Goal: Task Accomplishment & Management: Manage account settings

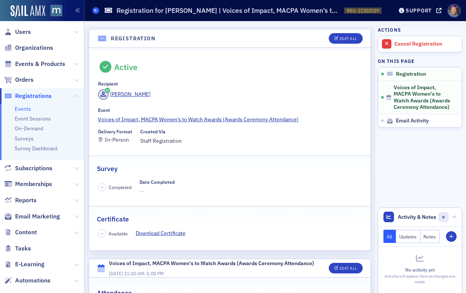
click at [96, 10] on icon at bounding box center [95, 10] width 3 height 3
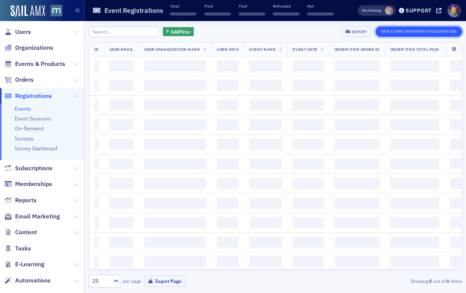
click at [396, 30] on button "New Complimentary Registration" at bounding box center [419, 31] width 87 height 11
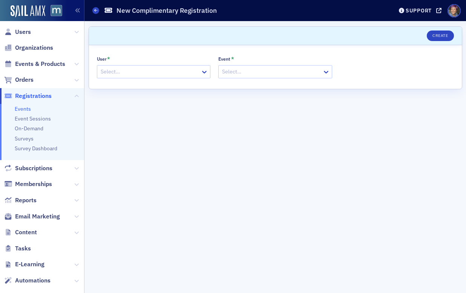
click at [153, 75] on div at bounding box center [150, 71] width 100 height 9
paste input "[EMAIL_ADDRESS][DOMAIN_NAME]"
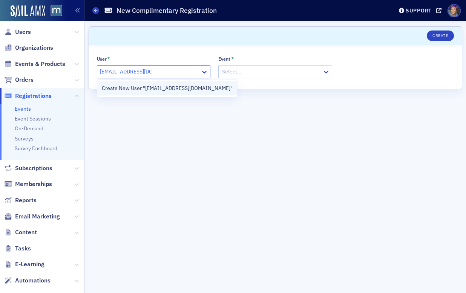
click at [157, 94] on div "Create New User "[EMAIL_ADDRESS][DOMAIN_NAME]"" at bounding box center [167, 88] width 140 height 14
type input "[EMAIL_ADDRESS][DOMAIN_NAME]"
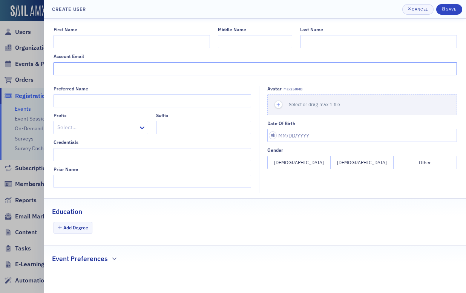
click at [142, 74] on input "Account Email" at bounding box center [256, 68] width 404 height 13
paste input "[EMAIL_ADDRESS][DOMAIN_NAME]"
type input "[EMAIL_ADDRESS][DOMAIN_NAME]"
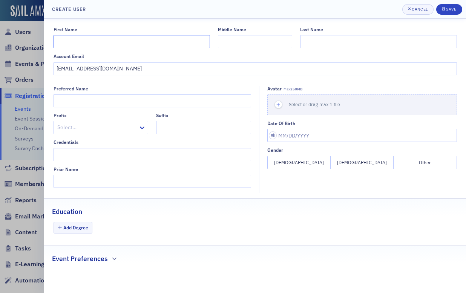
click at [174, 44] on input "First Name" at bounding box center [132, 41] width 157 height 13
paste input "[EMAIL_ADDRESS][DOMAIN_NAME]"
click at [117, 45] on input "[EMAIL_ADDRESS][DOMAIN_NAME]" at bounding box center [132, 41] width 157 height 13
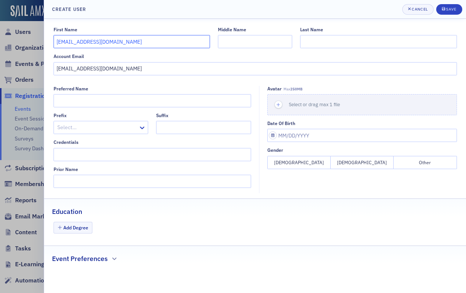
paste input "[PERSON_NAME] [US_STATE]"
drag, startPoint x: 127, startPoint y: 42, endPoint x: 74, endPoint y: 41, distance: 53.9
click at [74, 41] on input "[PERSON_NAME] [US_STATE]" at bounding box center [132, 41] width 157 height 13
type input "Sinaya"
click at [393, 43] on input "Last Name" at bounding box center [378, 41] width 157 height 13
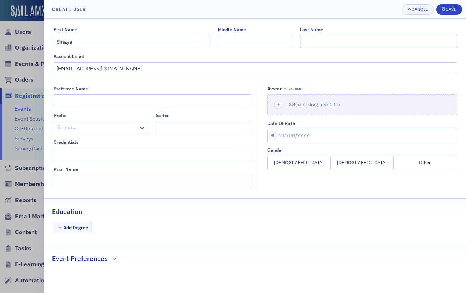
paste input "McCain [US_STATE]"
type input "McCain [US_STATE]"
click at [388, 57] on div "Account Email" at bounding box center [256, 57] width 404 height 6
click at [451, 8] on div "Save" at bounding box center [451, 9] width 10 height 4
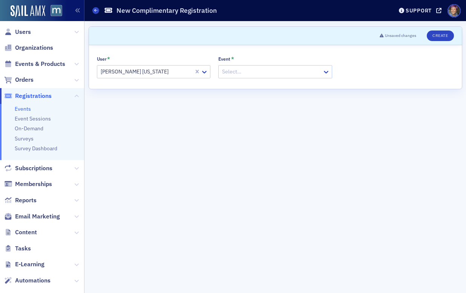
click at [278, 68] on div at bounding box center [271, 71] width 100 height 9
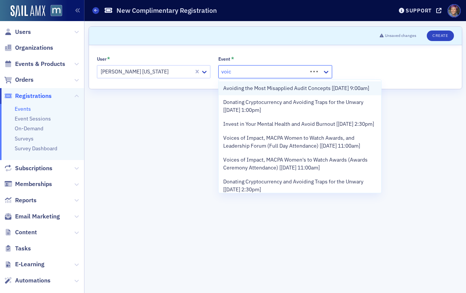
type input "voice"
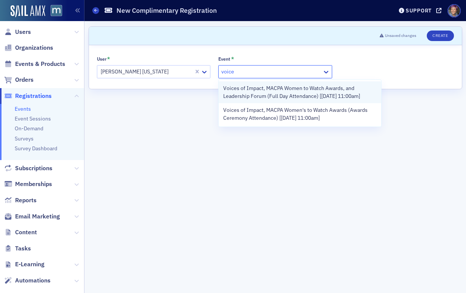
click at [296, 95] on span "Voices of Impact, MACPA Women to Watch Awards, and Leadership Forum (Full Day A…" at bounding box center [300, 92] width 154 height 16
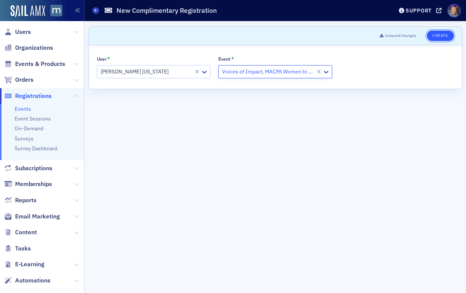
click at [443, 37] on button "Create" at bounding box center [440, 36] width 27 height 11
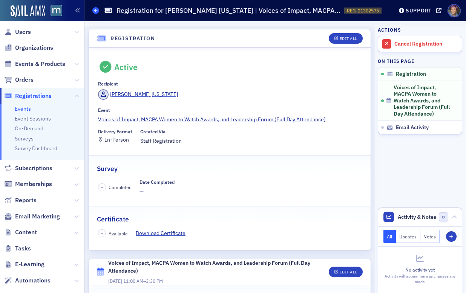
click at [97, 13] on span at bounding box center [95, 10] width 7 height 7
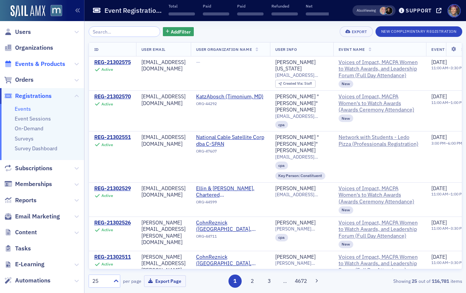
click at [32, 65] on span "Events & Products" at bounding box center [40, 64] width 50 height 8
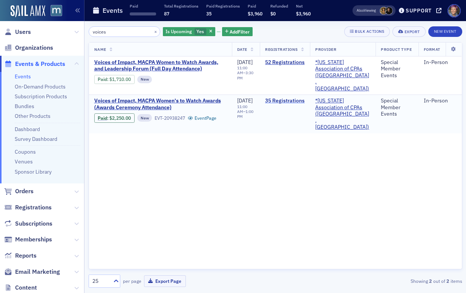
type input "voices"
click at [299, 98] on link "35 Registrations" at bounding box center [285, 101] width 40 height 7
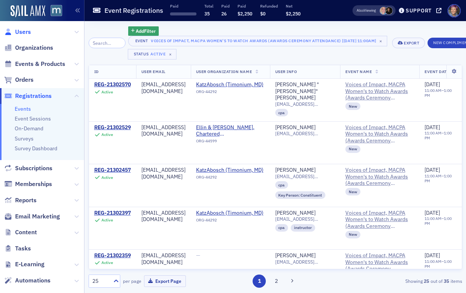
click at [20, 32] on span "Users" at bounding box center [23, 32] width 16 height 8
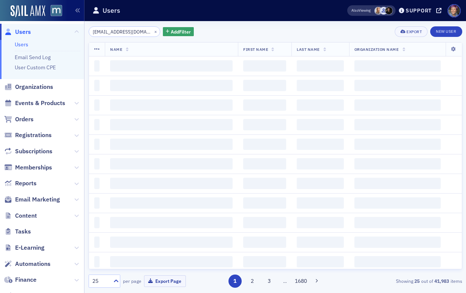
scroll to position [0, 3]
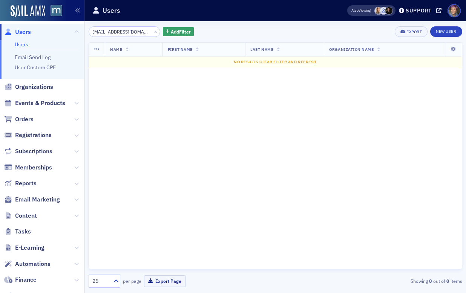
scroll to position [0, 2]
click at [126, 33] on input "[EMAIL_ADDRESS][DOMAIN_NAME]" at bounding box center [125, 31] width 72 height 11
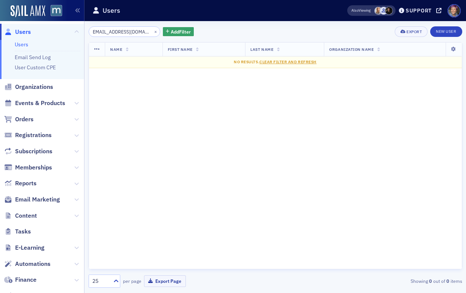
click at [126, 33] on input "[EMAIL_ADDRESS][DOMAIN_NAME]" at bounding box center [125, 31] width 72 height 11
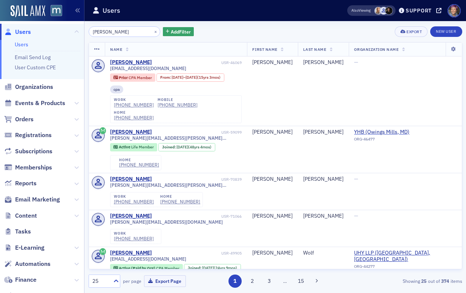
type input "[PERSON_NAME]"
click at [285, 29] on div "[PERSON_NAME] × Add Filter Export New User" at bounding box center [276, 31] width 374 height 11
click at [31, 119] on span "Orders" at bounding box center [24, 119] width 18 height 8
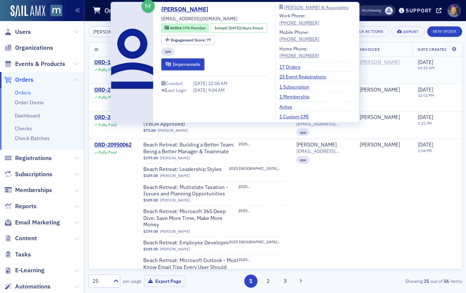
type input "[PERSON_NAME]"
click at [383, 64] on div "[PERSON_NAME]" at bounding box center [380, 62] width 40 height 7
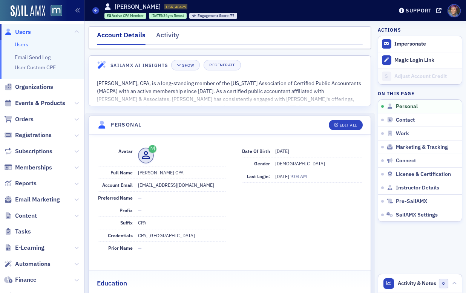
click at [409, 42] on button "Impersonate" at bounding box center [411, 44] width 32 height 7
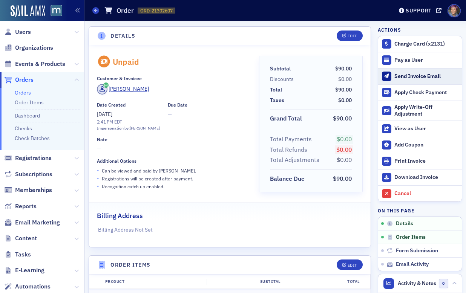
click at [416, 72] on button "Send Invoice Email" at bounding box center [420, 76] width 84 height 16
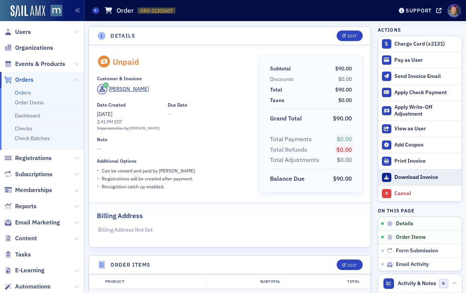
click at [408, 178] on div "Download Invoice" at bounding box center [426, 177] width 63 height 7
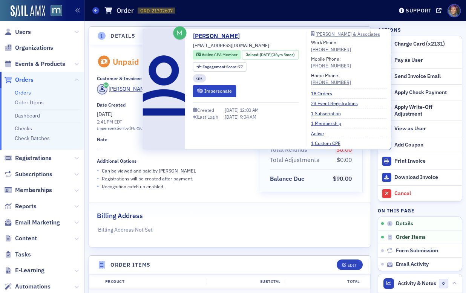
click at [218, 44] on span "[EMAIL_ADDRESS][DOMAIN_NAME]" at bounding box center [231, 45] width 76 height 7
copy div "[EMAIL_ADDRESS][DOMAIN_NAME]"
